Goal: Information Seeking & Learning: Learn about a topic

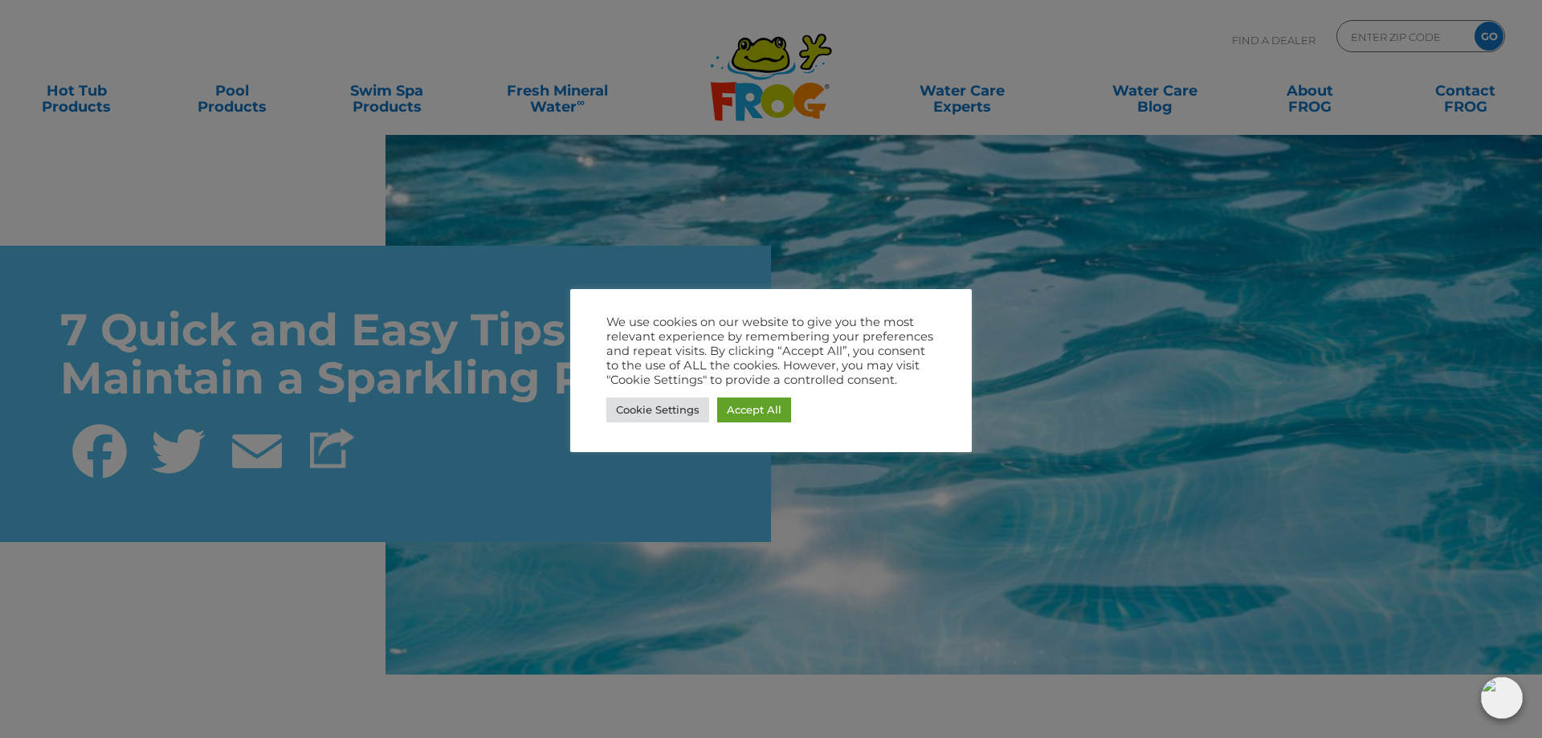
click at [1001, 471] on div at bounding box center [771, 369] width 1542 height 738
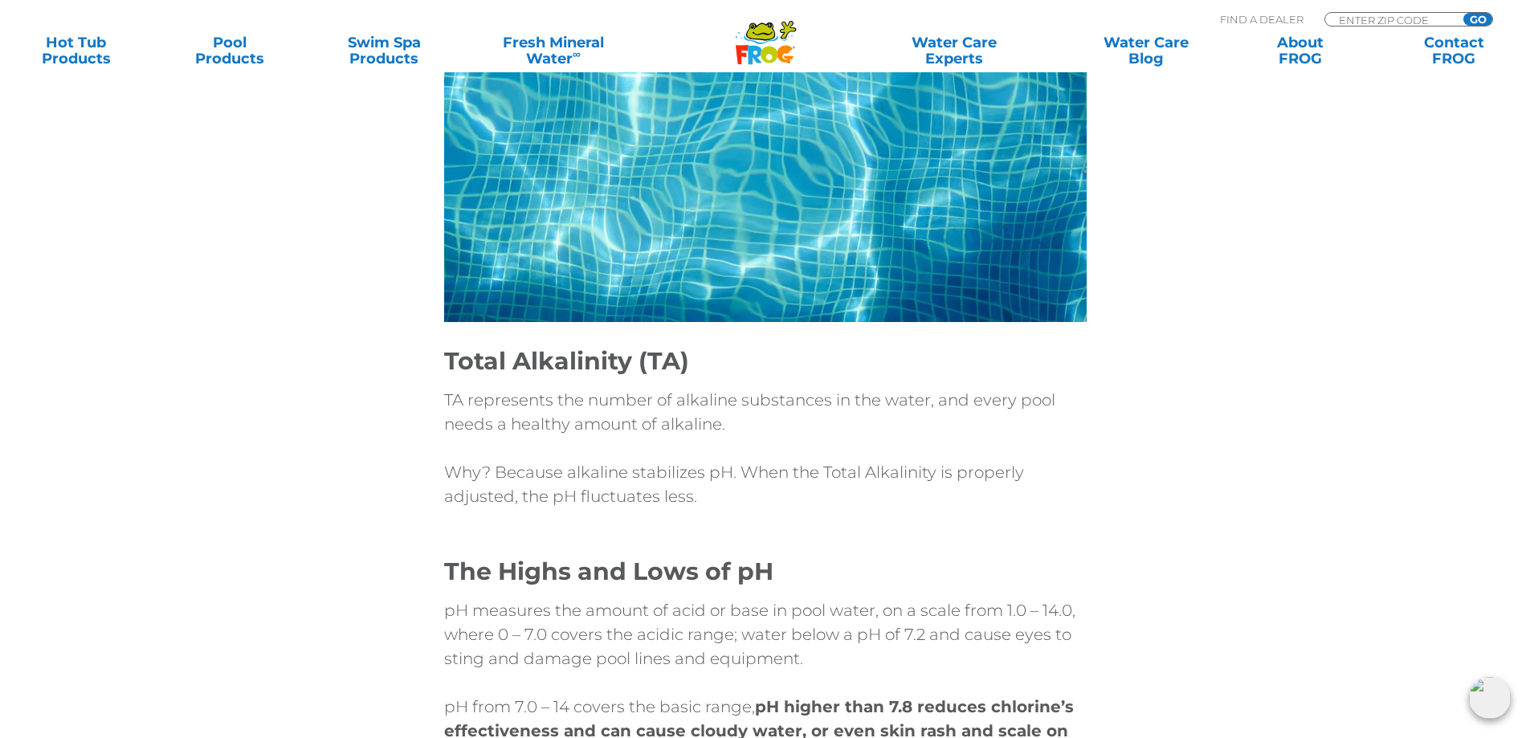
scroll to position [2409, 0]
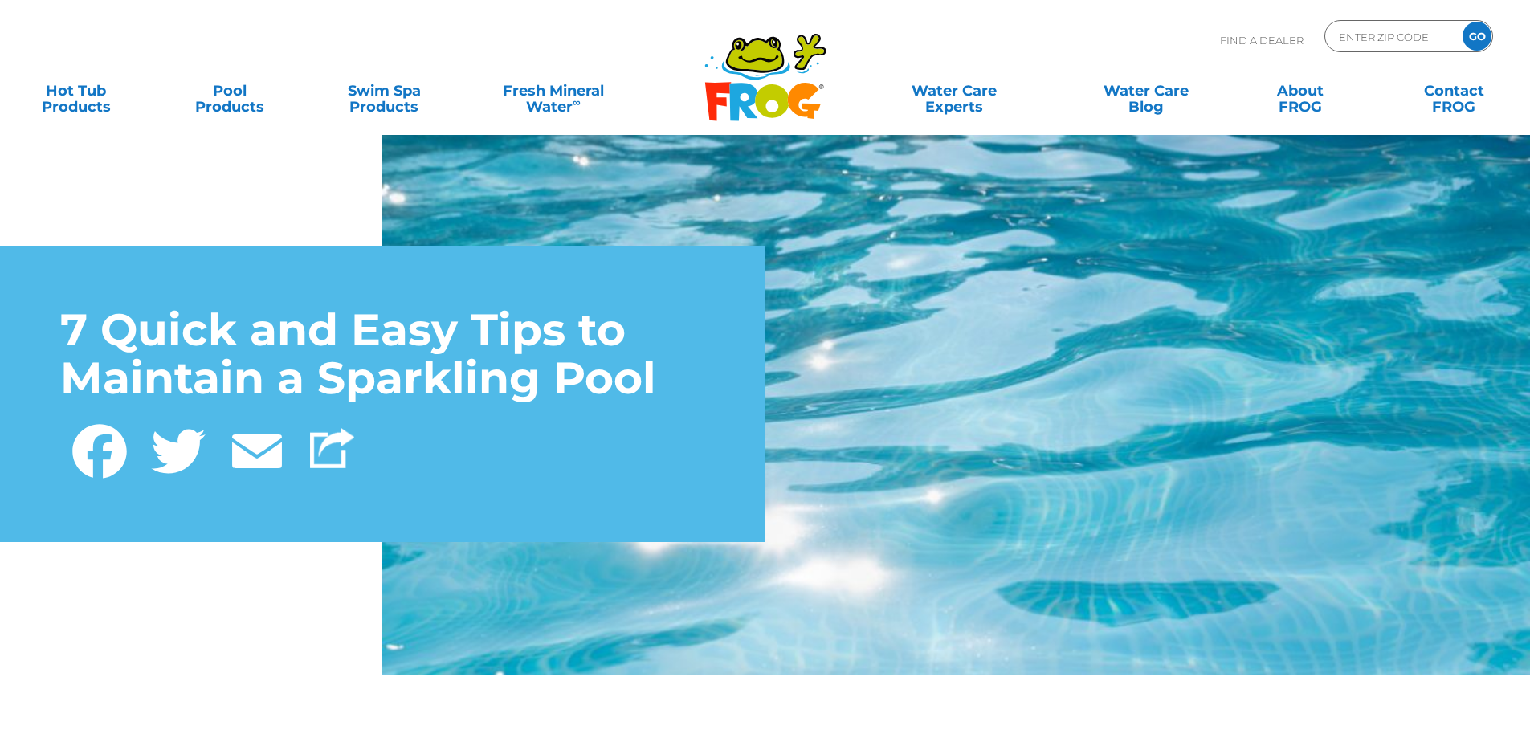
click at [965, 359] on img at bounding box center [956, 494] width 1148 height 765
click at [989, 385] on img at bounding box center [956, 494] width 1148 height 765
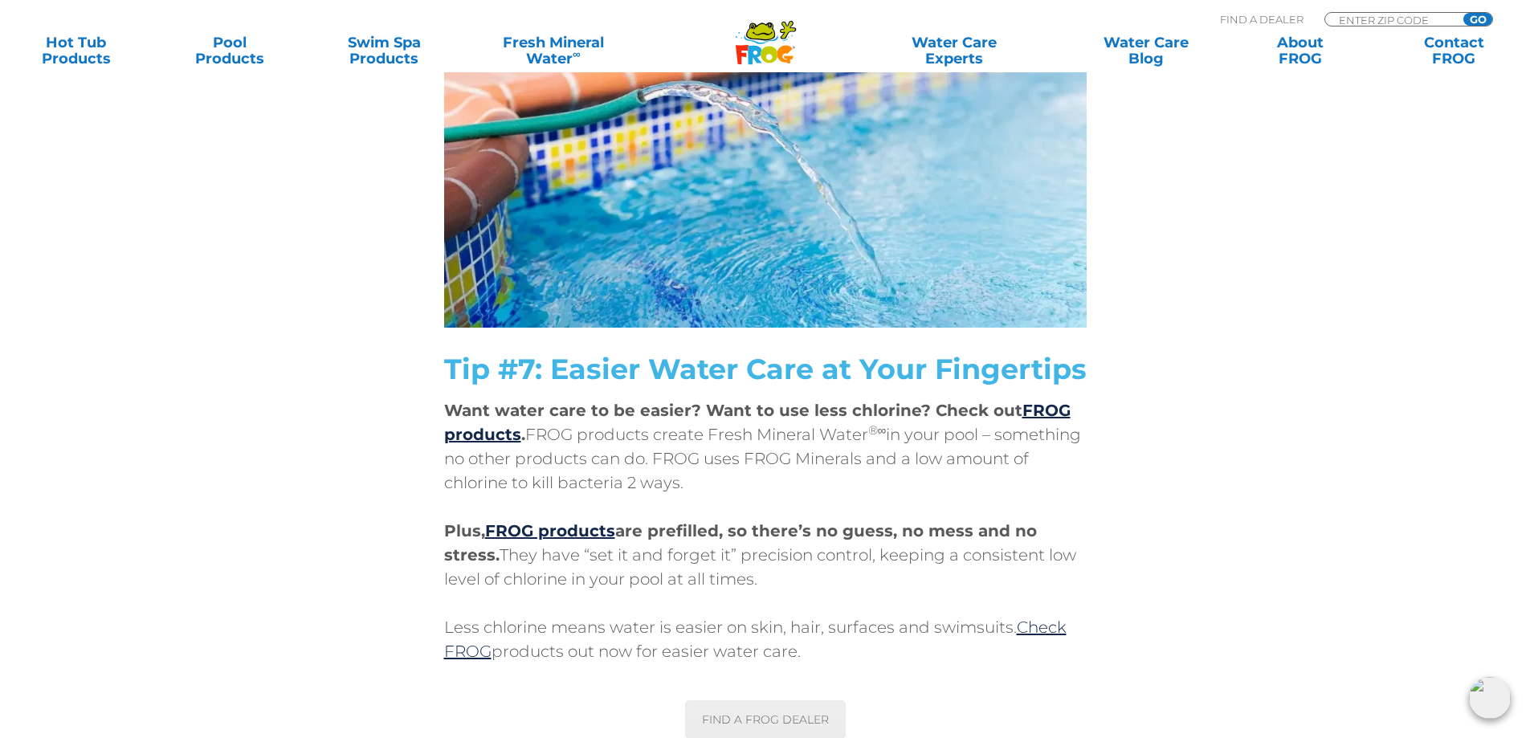
scroll to position [5301, 0]
